Goal: Information Seeking & Learning: Check status

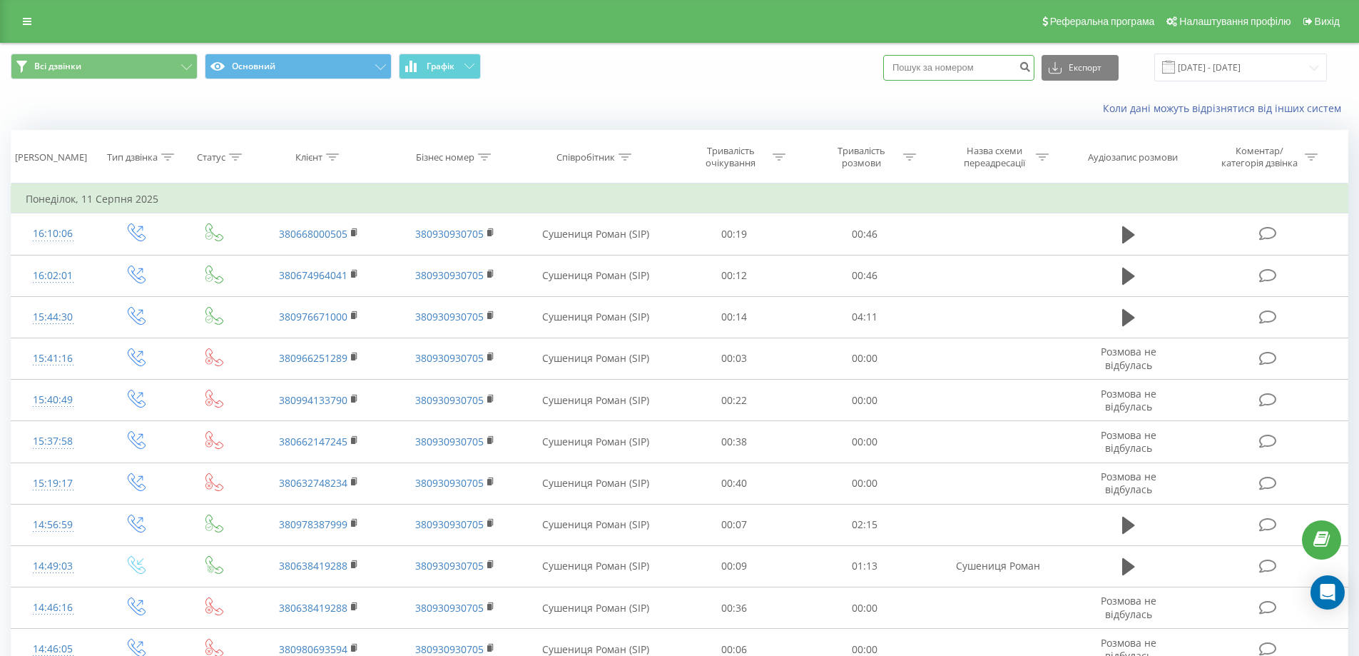
click at [993, 67] on input at bounding box center [958, 68] width 151 height 26
paste input "0502047618"
type input "0502047618"
click at [1035, 66] on button "submit" at bounding box center [1024, 68] width 19 height 26
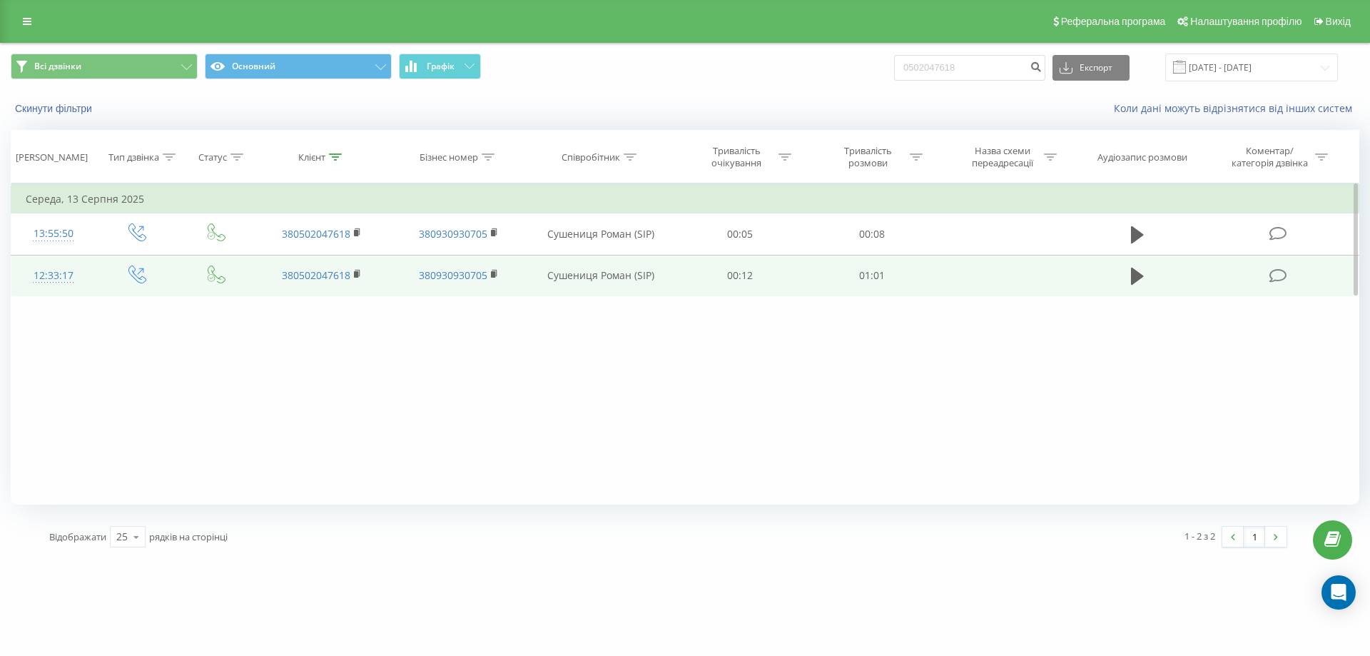
drag, startPoint x: 996, startPoint y: 277, endPoint x: 1048, endPoint y: 250, distance: 58.4
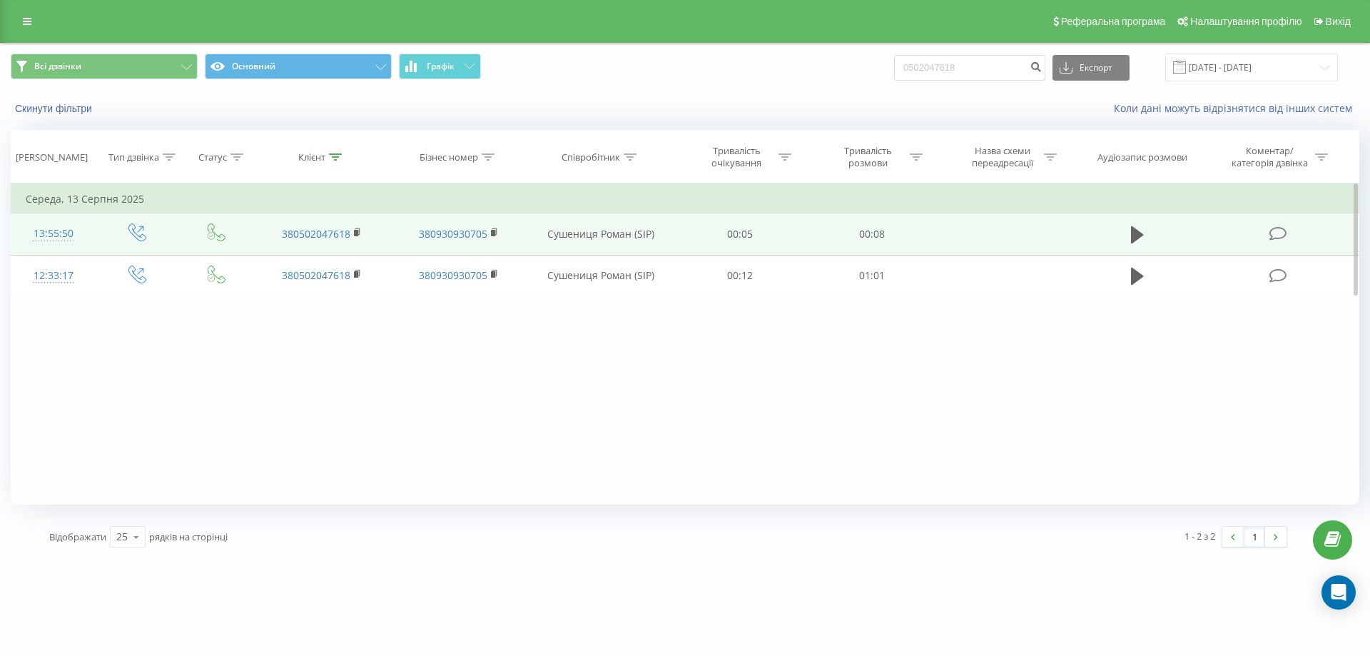
click at [998, 276] on td at bounding box center [1006, 275] width 137 height 41
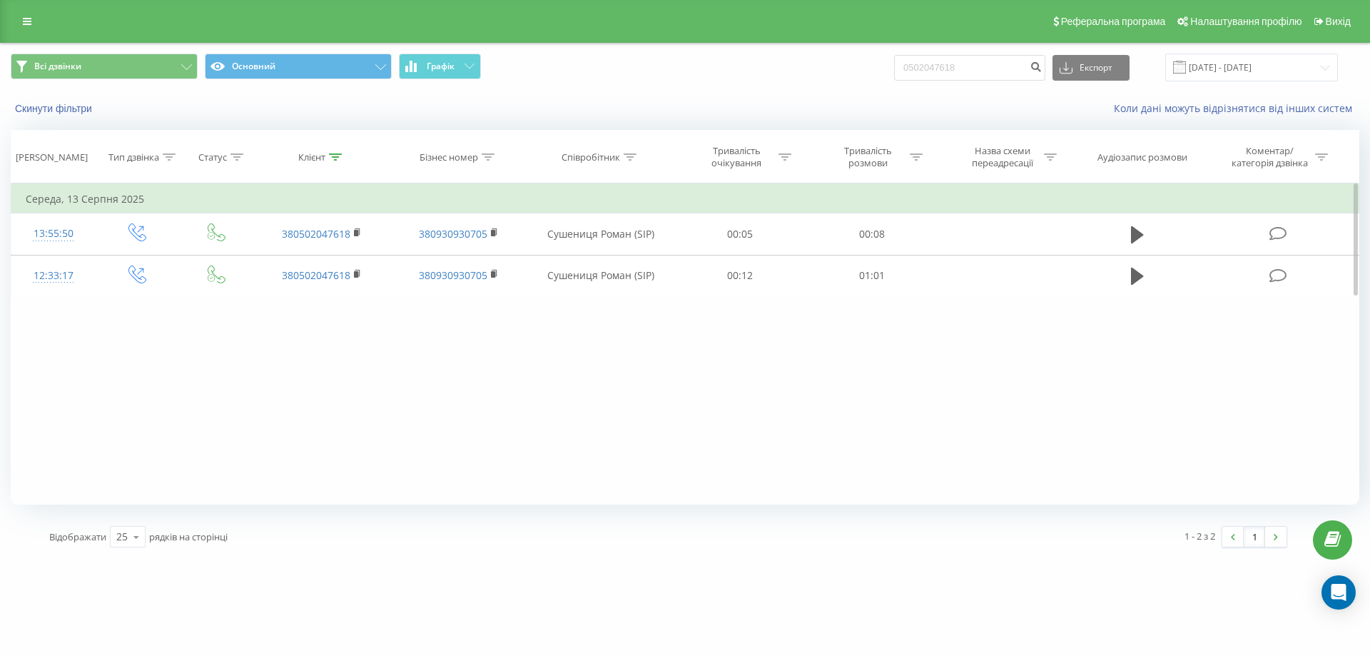
click at [720, 389] on div "Фільтрувати за умовою Дорівнює Введіть значення Скасувати OK Фільтрувати за умо…" at bounding box center [685, 343] width 1349 height 321
click at [31, 20] on icon at bounding box center [27, 21] width 9 height 10
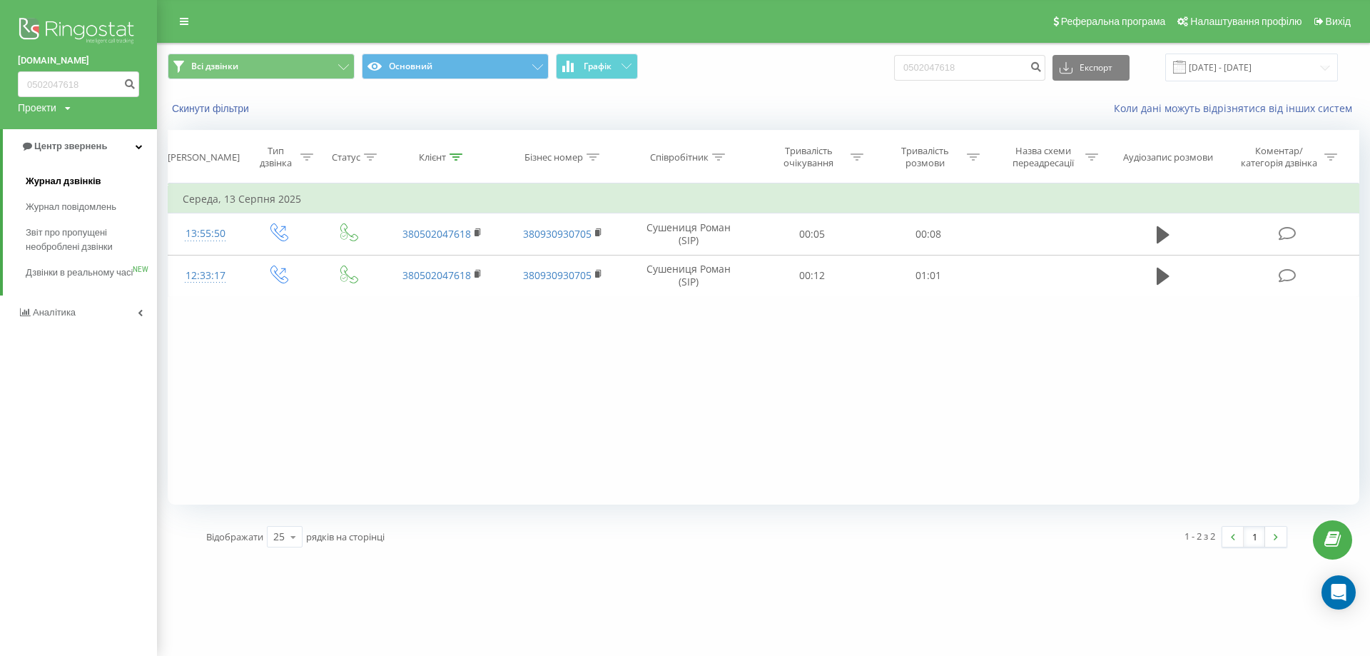
click at [66, 177] on span "Журнал дзвінків" at bounding box center [64, 181] width 76 height 14
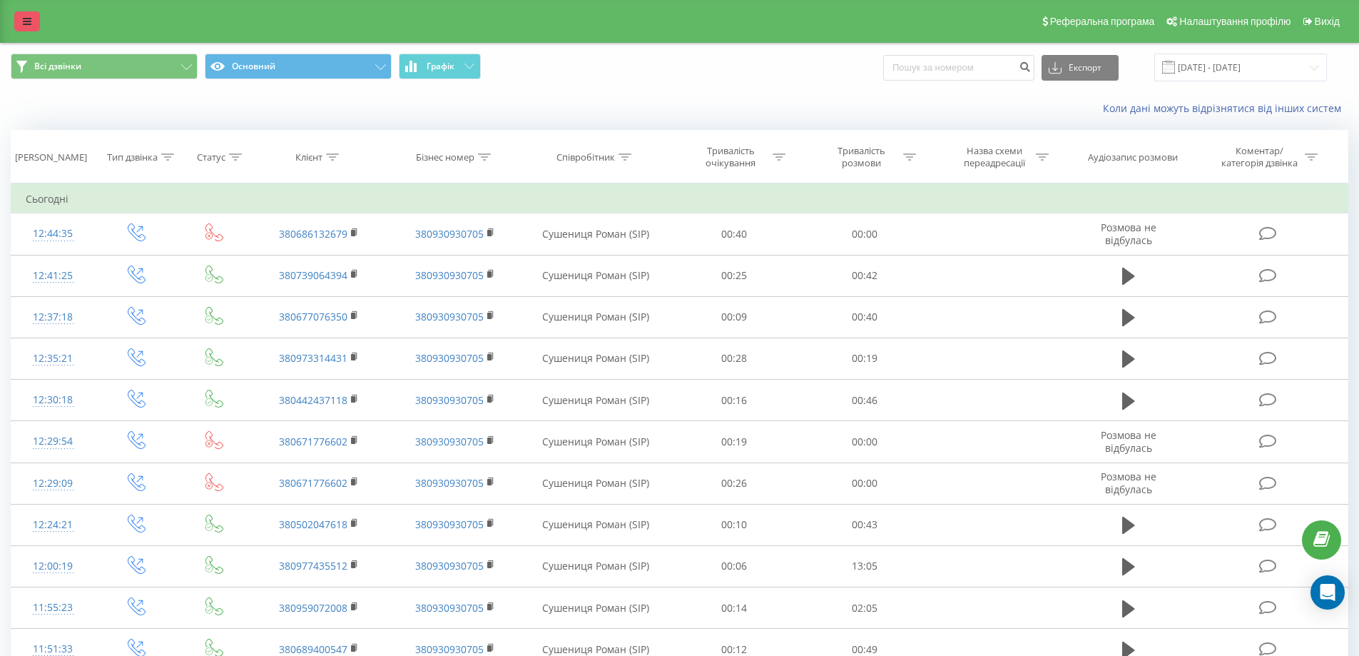
click at [21, 17] on link at bounding box center [27, 21] width 26 height 20
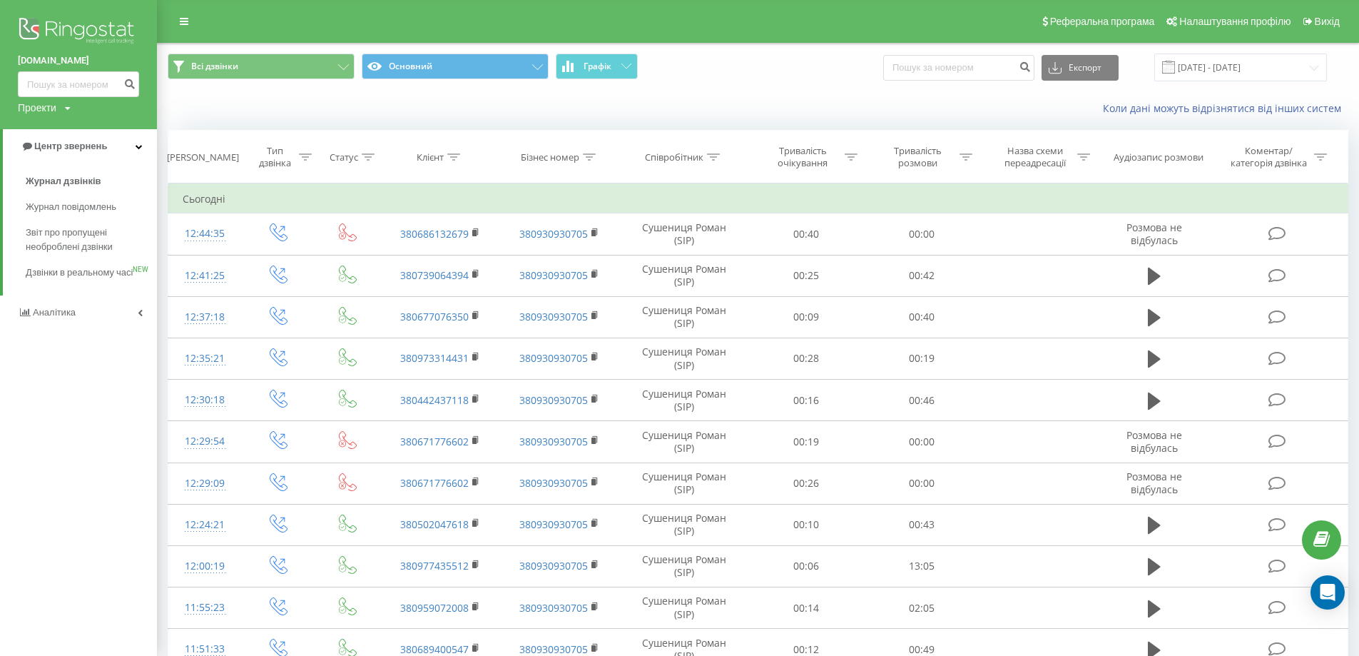
click at [69, 31] on img at bounding box center [78, 32] width 121 height 36
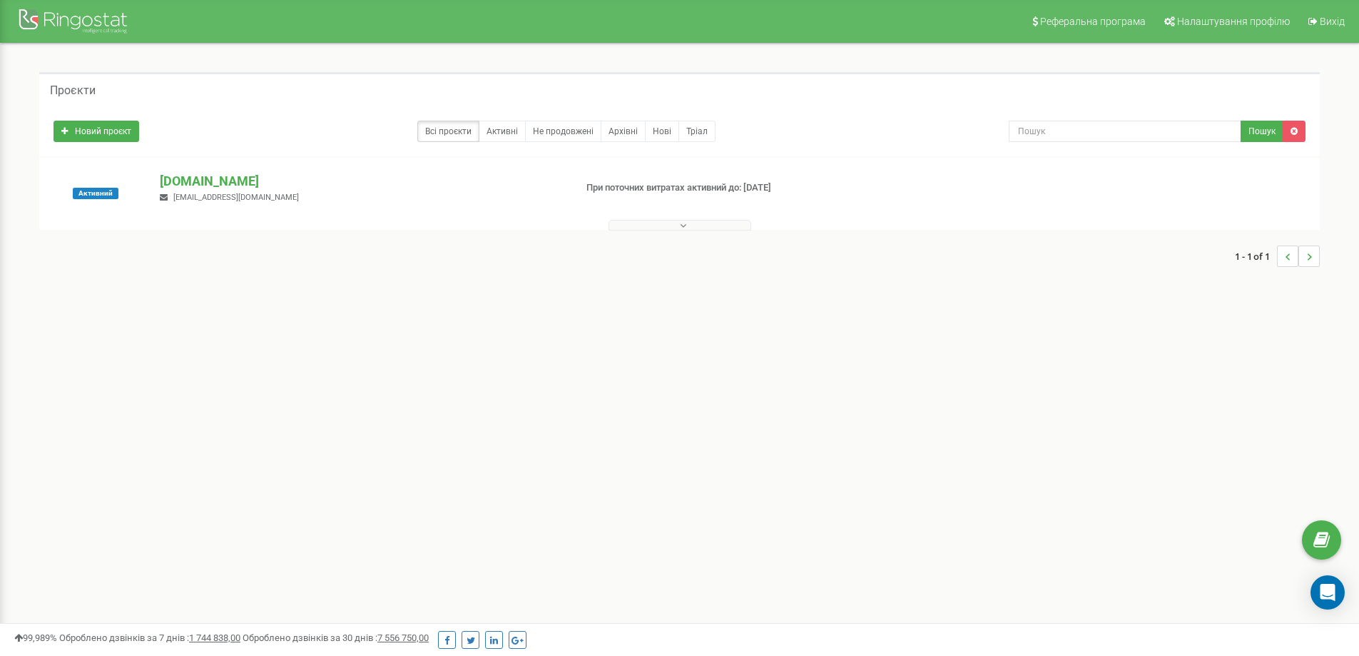
click at [681, 223] on icon at bounding box center [683, 226] width 6 height 10
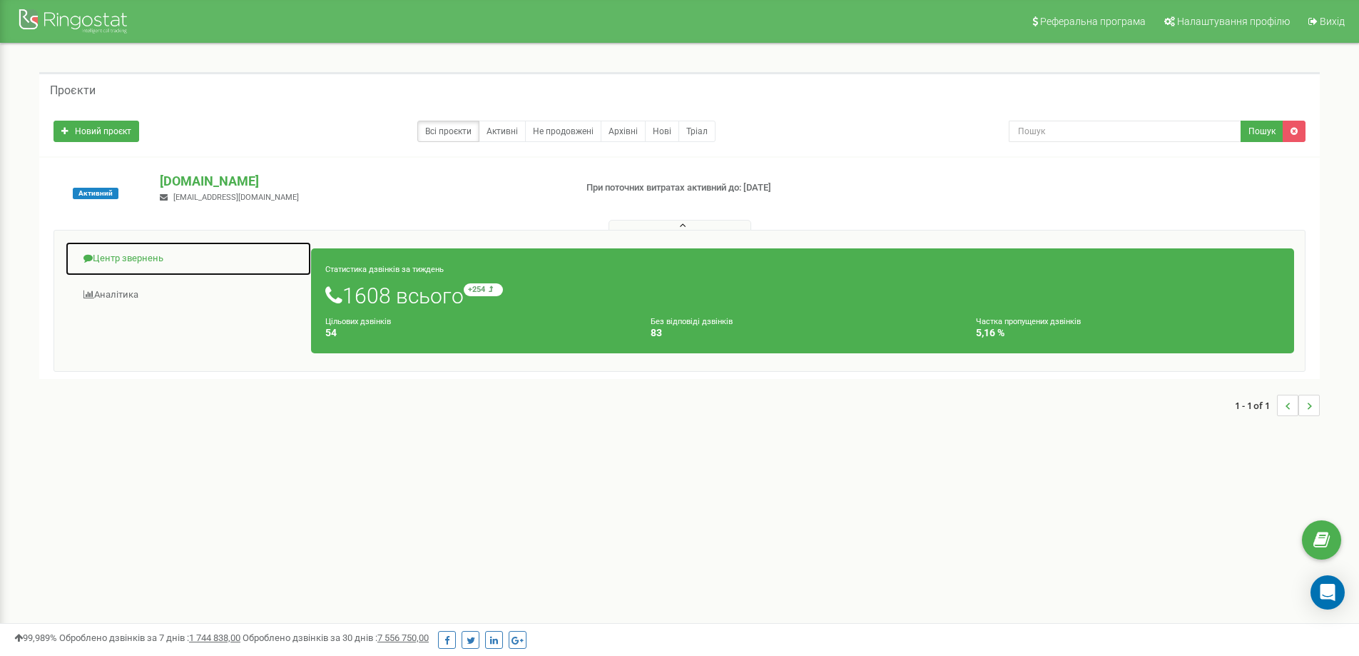
click at [126, 252] on link "Центр звернень" at bounding box center [188, 258] width 247 height 35
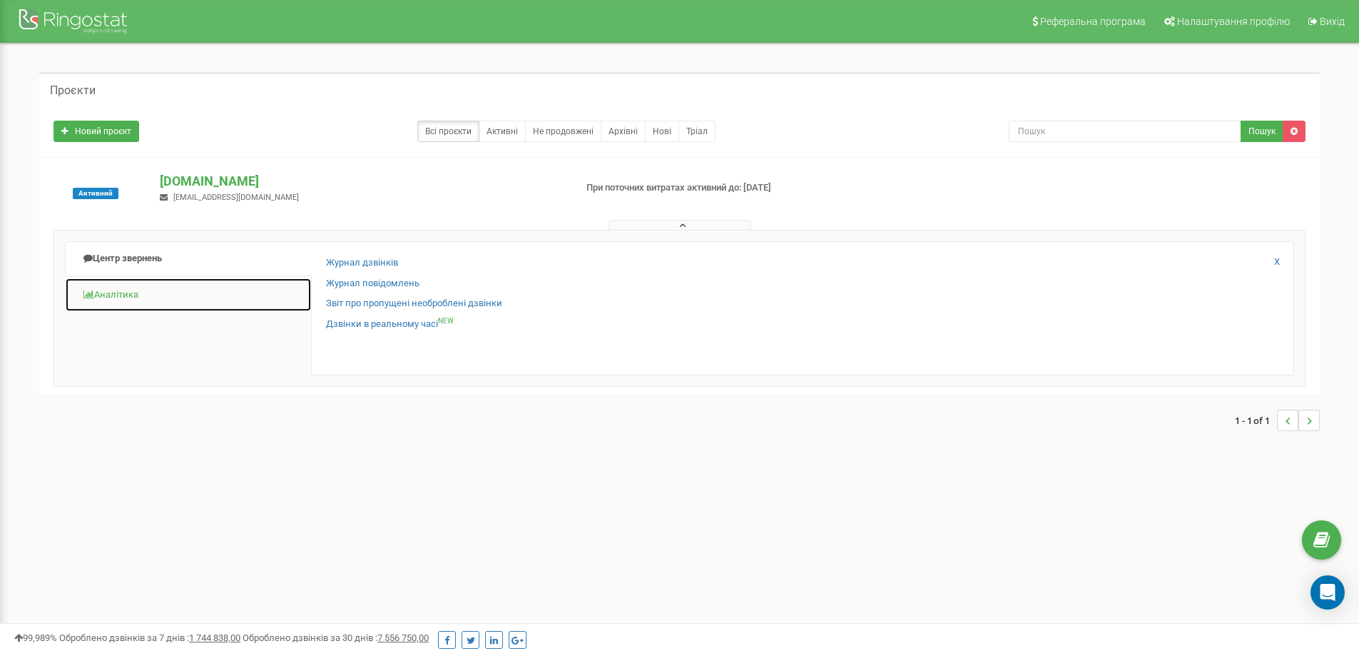
click at [110, 308] on link "Аналiтика" at bounding box center [188, 295] width 247 height 35
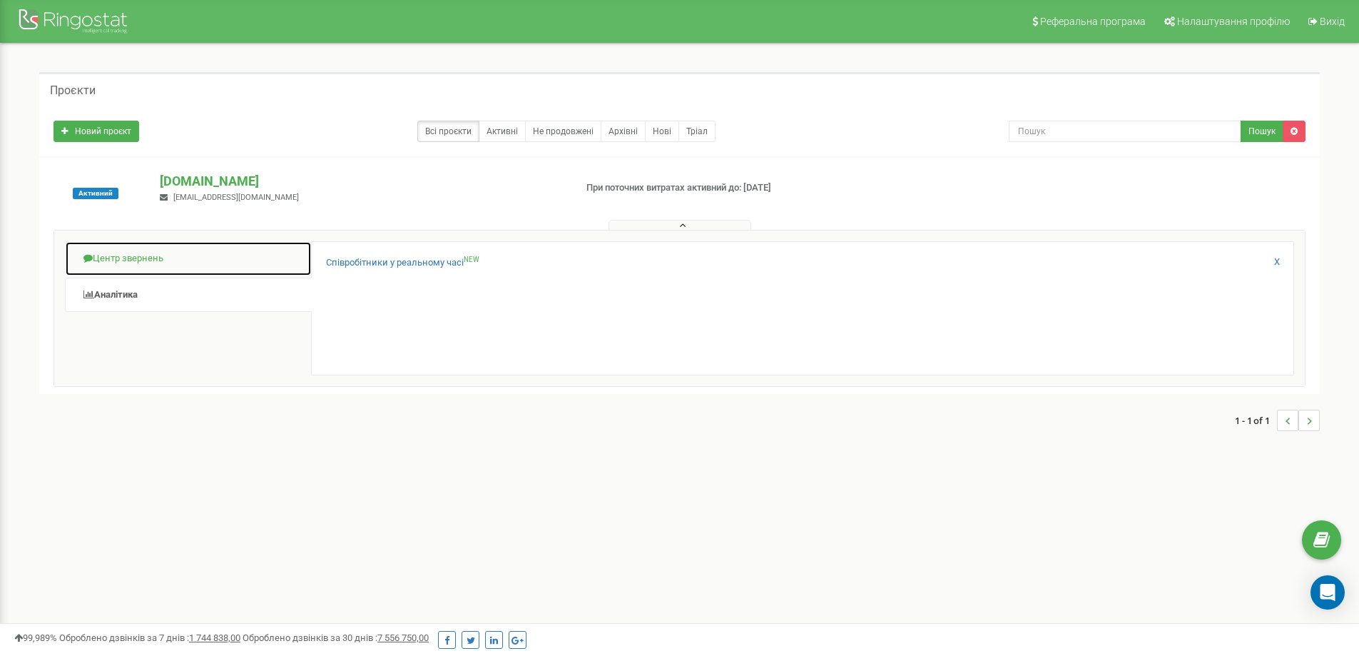
click at [166, 265] on link "Центр звернень" at bounding box center [188, 258] width 247 height 35
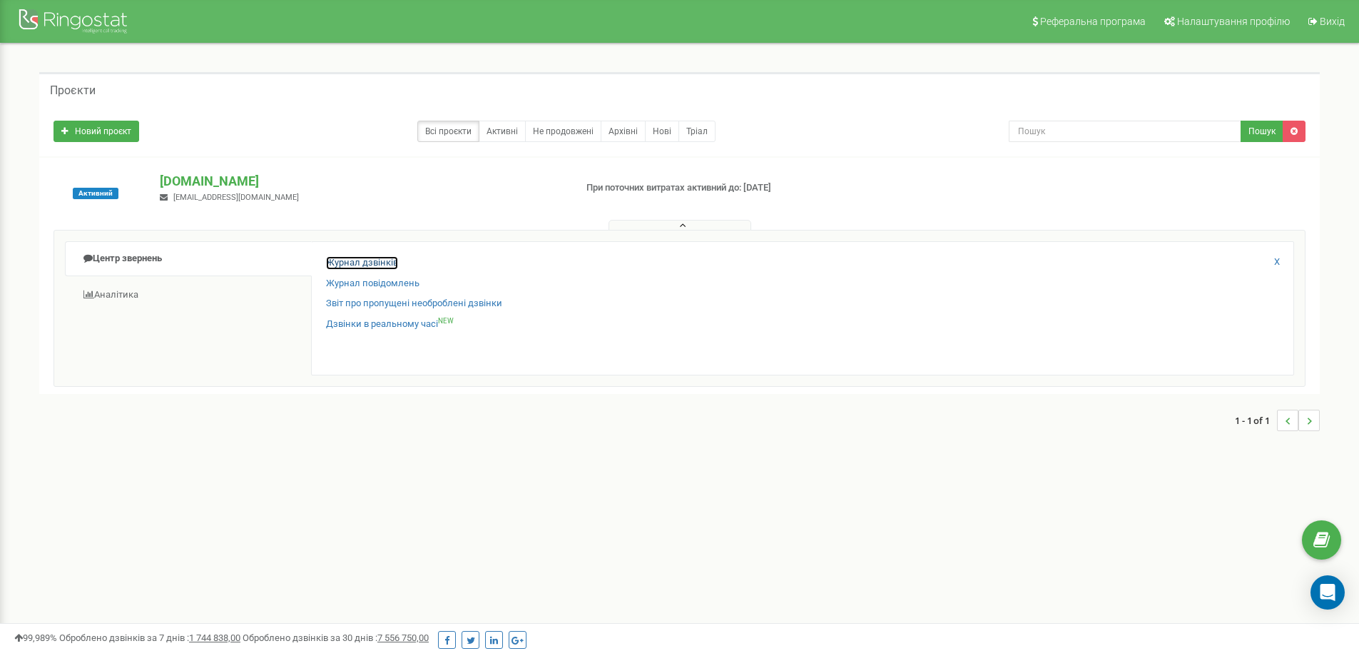
click at [384, 259] on link "Журнал дзвінків" at bounding box center [362, 263] width 72 height 14
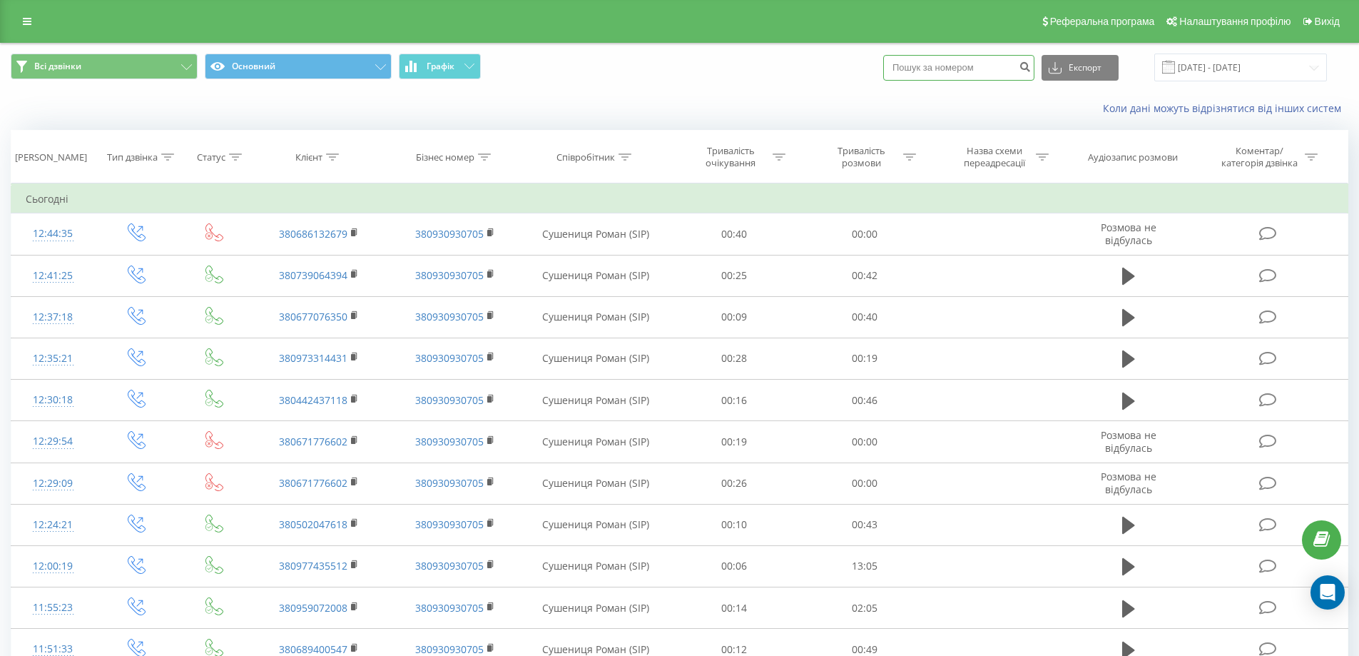
click at [992, 70] on input at bounding box center [958, 68] width 151 height 26
paste input "0634801908"
type input "0634801908"
click at [1031, 69] on icon "submit" at bounding box center [1025, 65] width 12 height 9
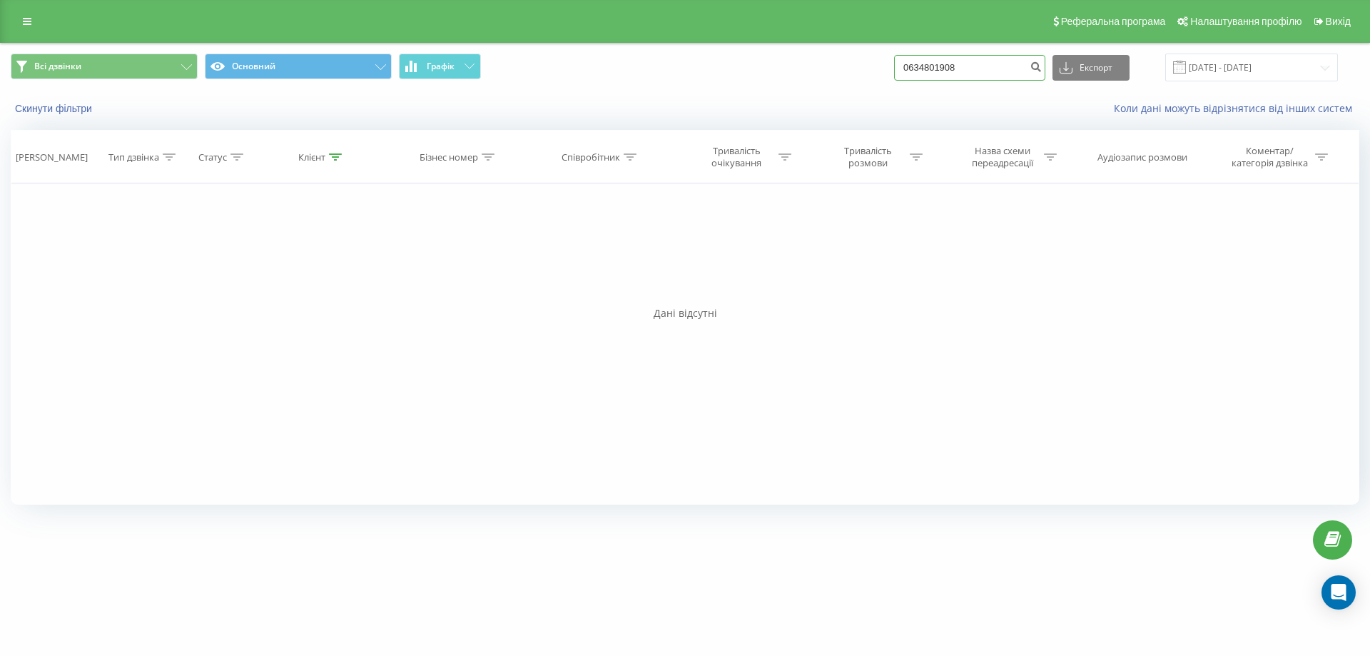
click at [979, 55] on input "0634801908" at bounding box center [969, 68] width 151 height 26
drag, startPoint x: 985, startPoint y: 61, endPoint x: 958, endPoint y: 67, distance: 27.0
click at [759, 78] on div "Всі дзвінки Основний Графік 0634801908 Експорт .csv .xls .xlsx 20.05.2025 - 20.…" at bounding box center [685, 68] width 1349 height 28
paste input "66442940"
type input "0666442940"
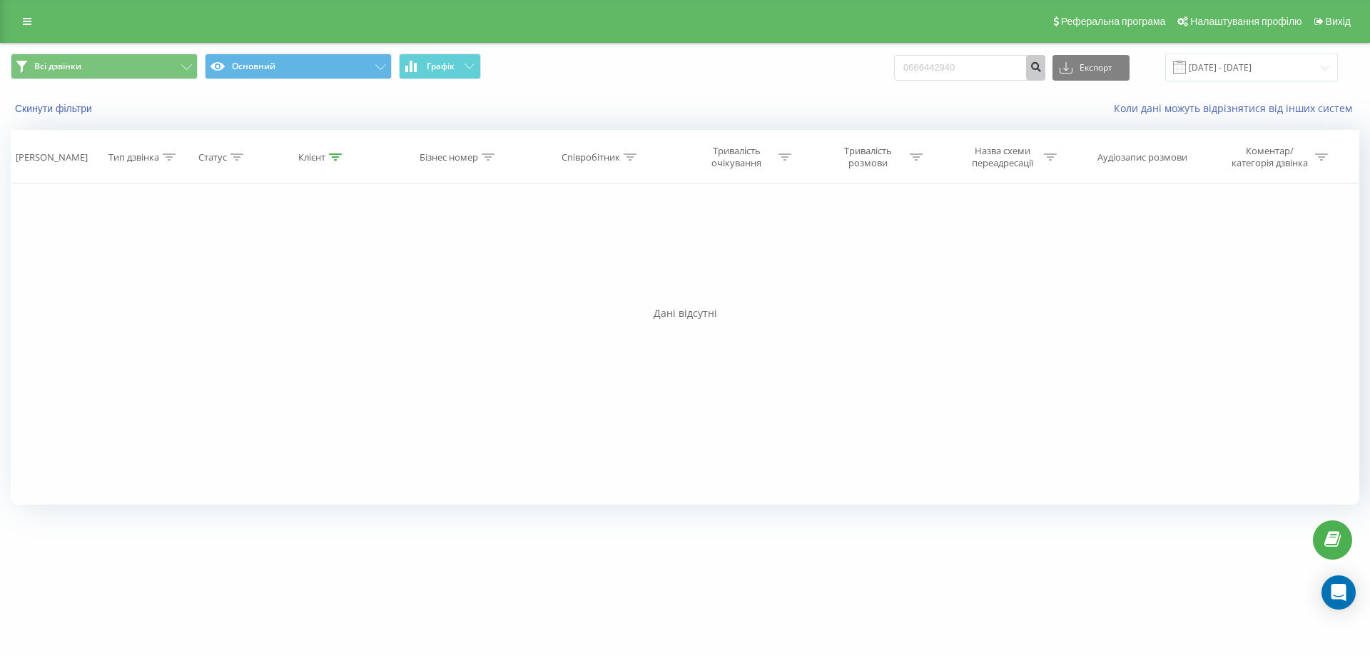
click at [1045, 63] on button "submit" at bounding box center [1035, 68] width 19 height 26
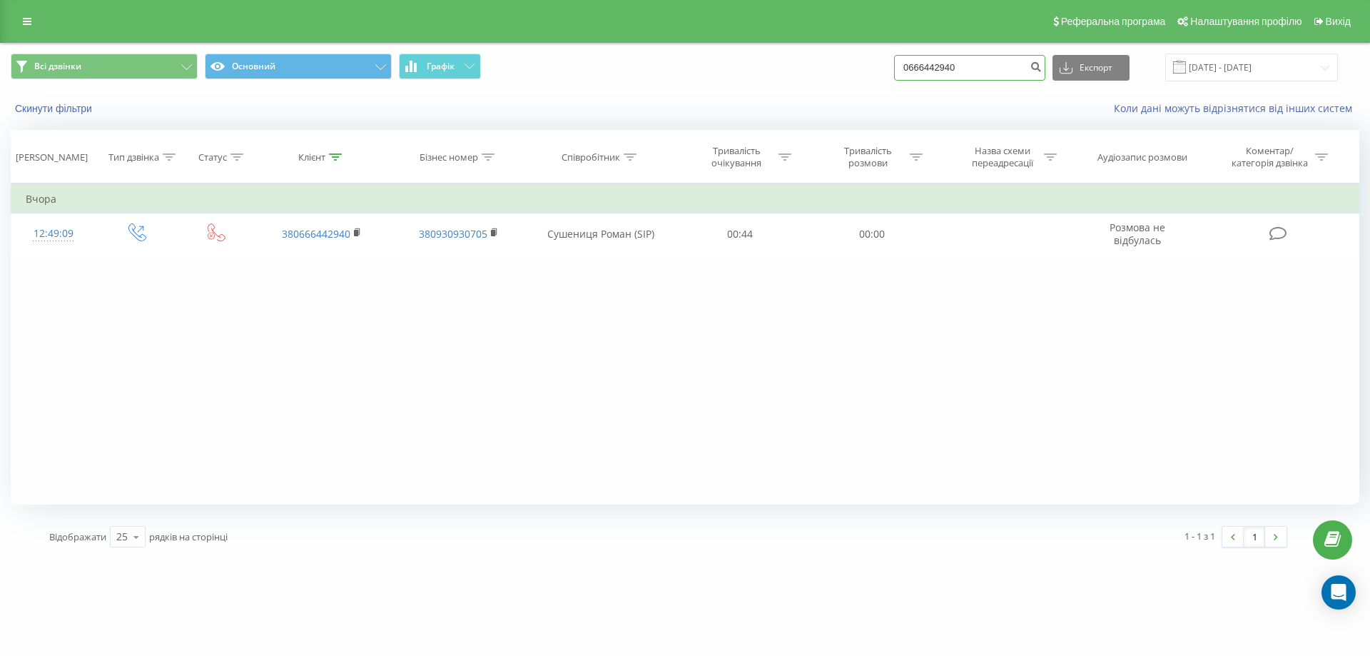
drag, startPoint x: 1013, startPoint y: 63, endPoint x: 779, endPoint y: 76, distance: 234.5
click at [773, 74] on div "Всі дзвінки Основний Графік 0666442940 Експорт .csv .xls .xlsx 20.05.2025 - 20.…" at bounding box center [685, 68] width 1349 height 28
paste input "973314431"
drag, startPoint x: 1030, startPoint y: 58, endPoint x: 1041, endPoint y: 67, distance: 14.2
click at [1030, 59] on input "0973314431" at bounding box center [969, 68] width 151 height 26
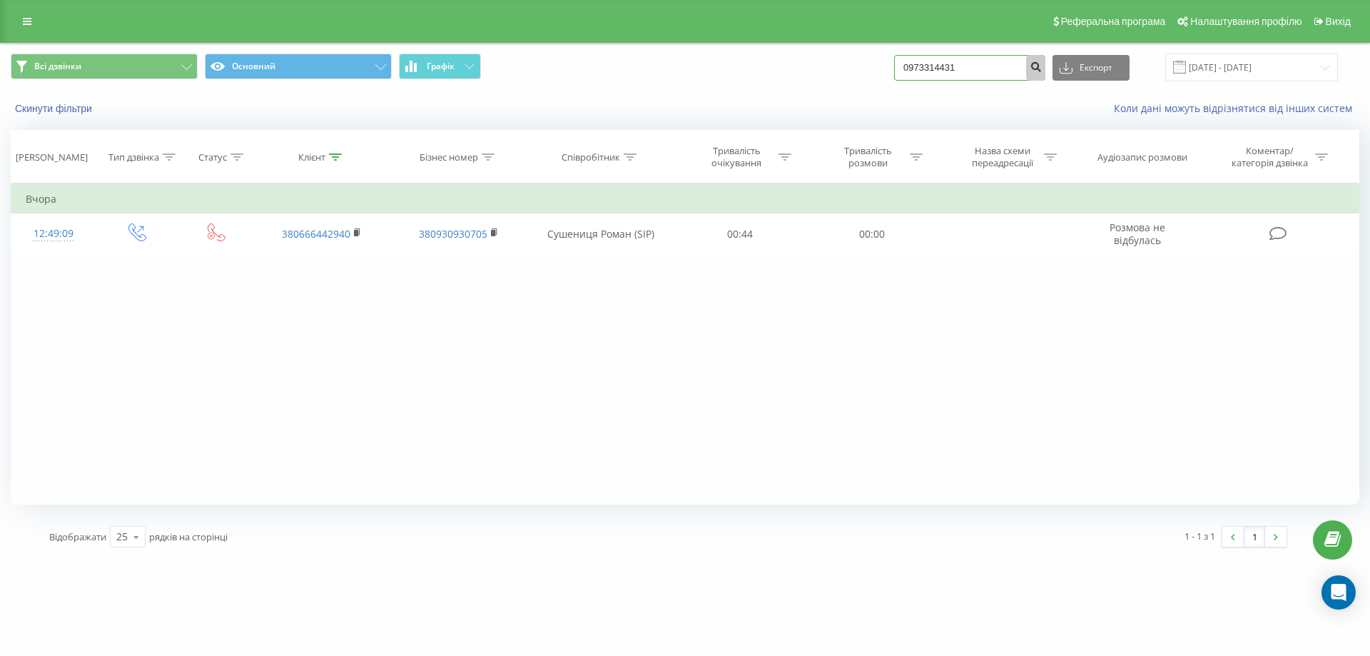
click at [1043, 69] on form "0973314431" at bounding box center [969, 68] width 151 height 26
type input "0973314431"
click at [1043, 70] on button "submit" at bounding box center [1035, 68] width 19 height 26
